Goal: Task Accomplishment & Management: Complete application form

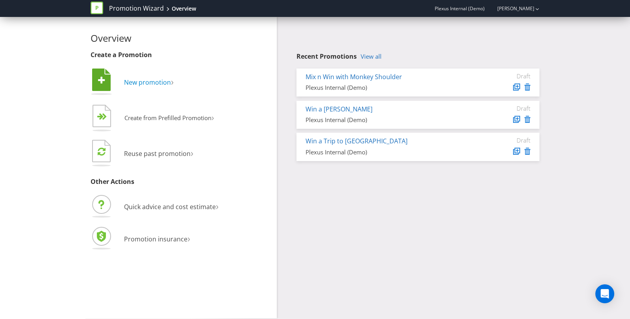
click at [95, 80] on icon at bounding box center [101, 80] width 19 height 22
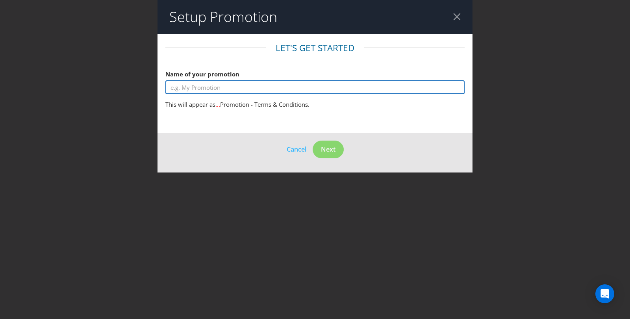
click at [275, 88] on input "text" at bounding box center [314, 87] width 299 height 14
type input "tesr"
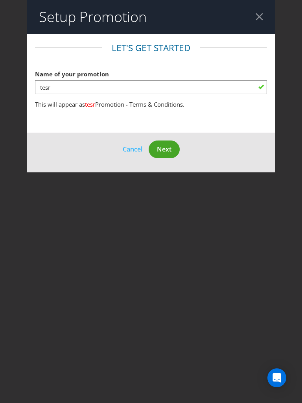
click at [262, 17] on div at bounding box center [259, 16] width 7 height 7
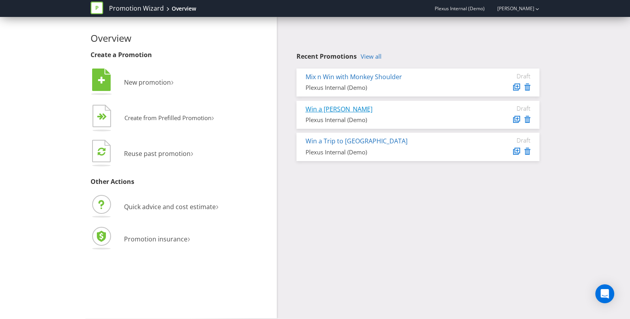
click at [324, 111] on link "Win a [PERSON_NAME]" at bounding box center [339, 109] width 67 height 9
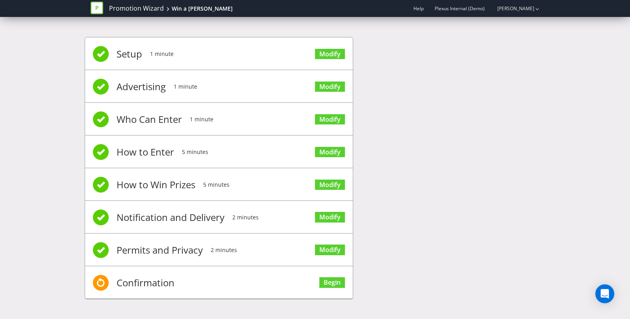
click at [131, 245] on span "Permits and Privacy" at bounding box center [160, 250] width 86 height 32
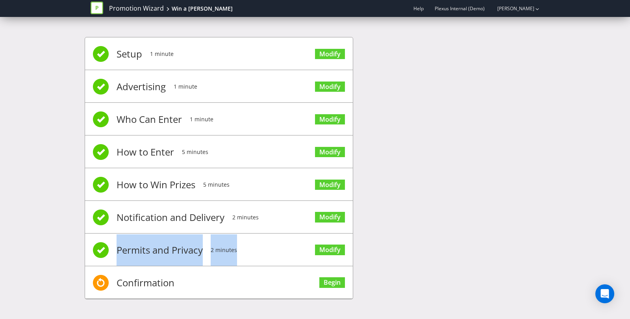
click at [131, 245] on span "Permits and Privacy" at bounding box center [160, 250] width 86 height 32
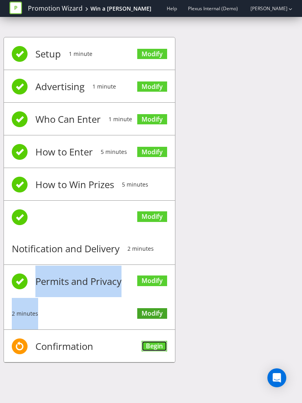
click at [153, 319] on link "Begin" at bounding box center [155, 346] width 26 height 11
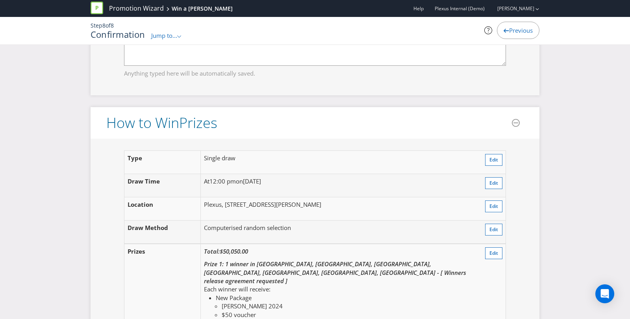
scroll to position [893, 0]
click at [490, 249] on span "Edit" at bounding box center [493, 252] width 9 height 7
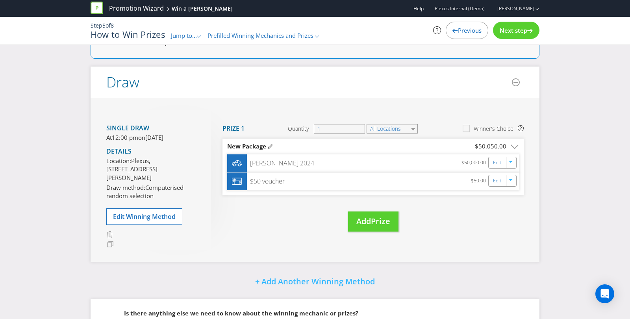
scroll to position [99, 0]
